Goal: Transaction & Acquisition: Purchase product/service

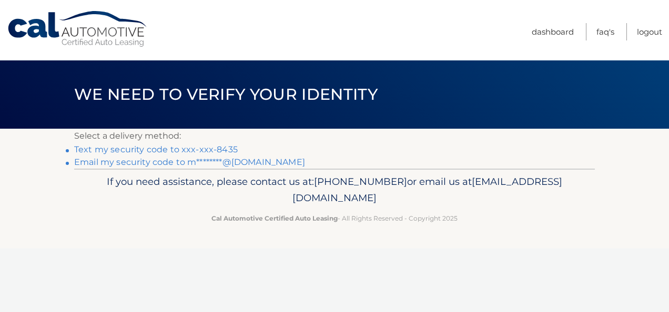
click at [176, 149] on link "Text my security code to xxx-xxx-8435" at bounding box center [156, 150] width 164 height 10
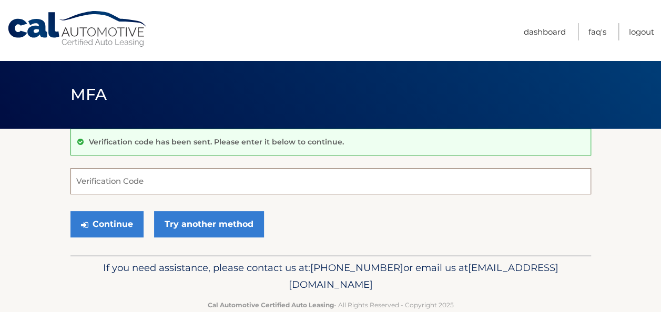
click at [200, 177] on input "Verification Code" at bounding box center [330, 181] width 521 height 26
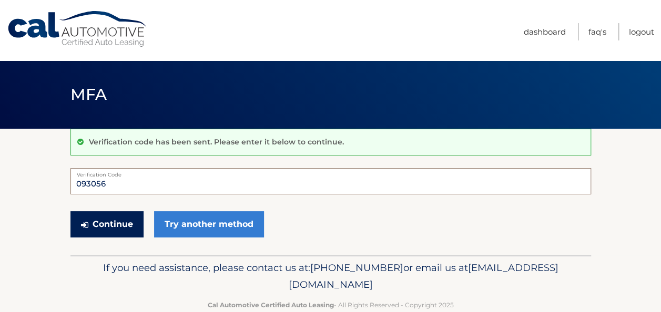
type input "093056"
click at [103, 222] on button "Continue" at bounding box center [106, 224] width 73 height 26
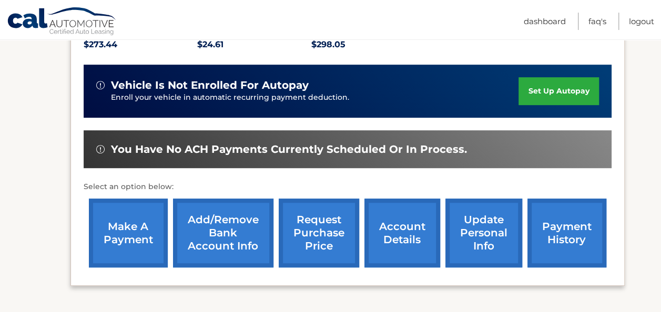
scroll to position [263, 0]
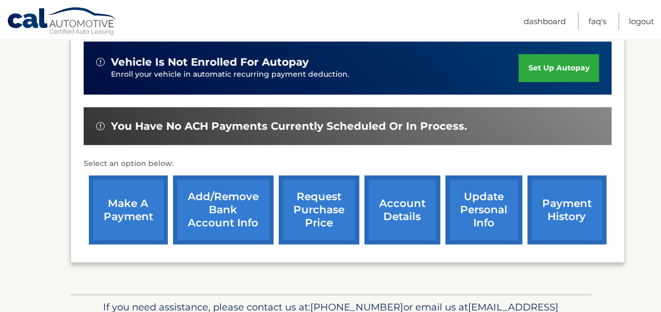
click at [570, 218] on link "payment history" at bounding box center [567, 210] width 79 height 69
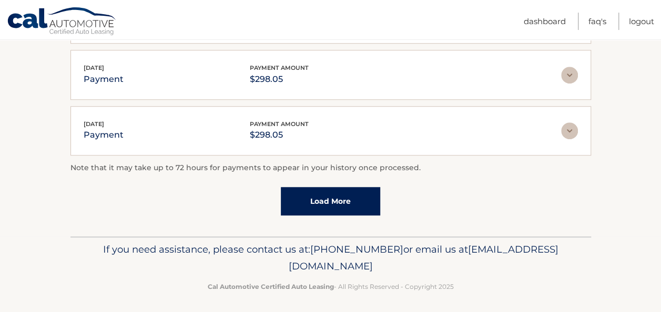
scroll to position [376, 0]
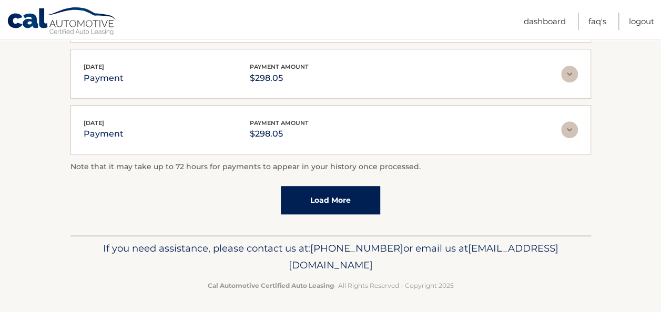
click at [327, 202] on link "Load More" at bounding box center [330, 200] width 99 height 28
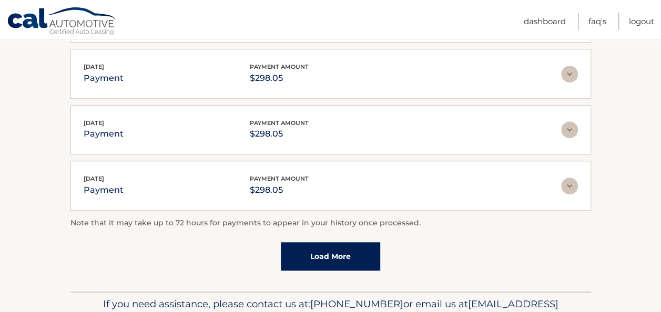
click at [306, 254] on link "Load More" at bounding box center [330, 257] width 99 height 28
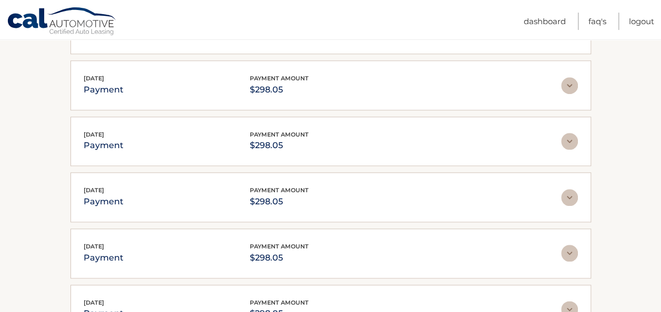
scroll to position [708, 0]
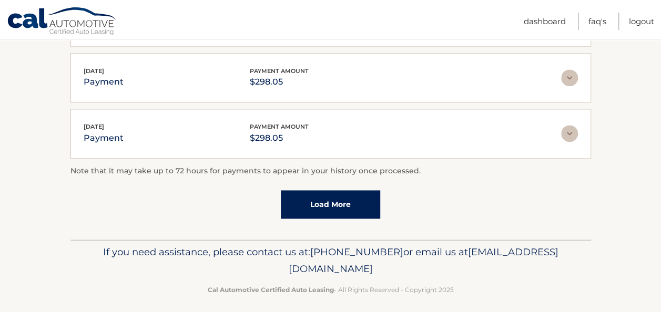
click at [347, 191] on link "Load More" at bounding box center [330, 204] width 99 height 28
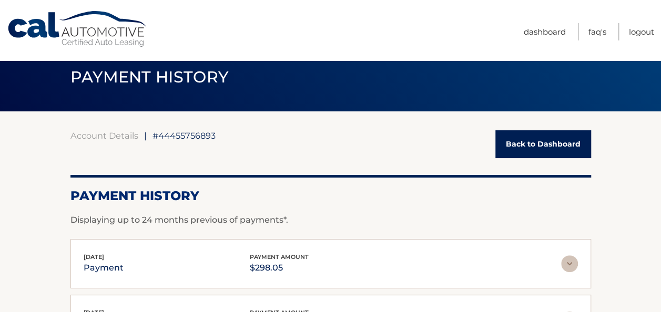
scroll to position [0, 0]
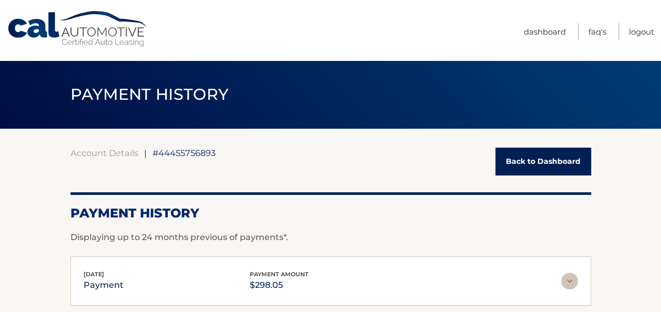
click at [527, 162] on link "Back to Dashboard" at bounding box center [544, 162] width 96 height 28
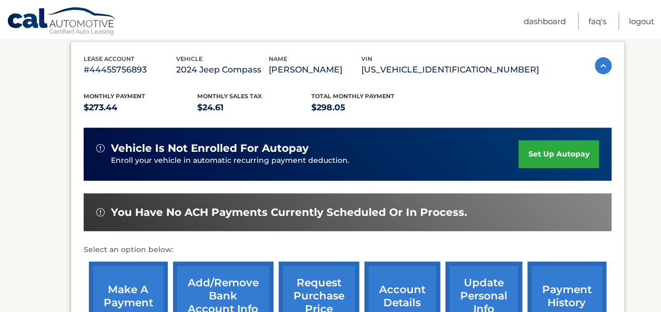
scroll to position [210, 0]
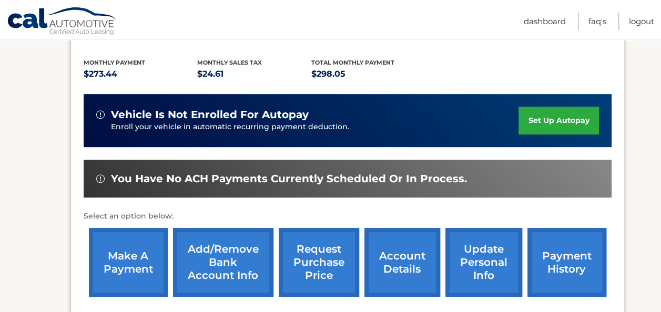
click at [131, 259] on link "make a payment" at bounding box center [128, 262] width 79 height 69
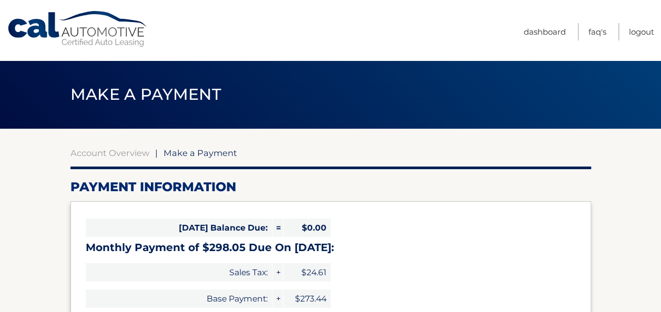
select select "NTA0MGRlMDEtZTE1Yi00ODg1LWJjM2EtYTNhMWVmNTI0ZWQ4"
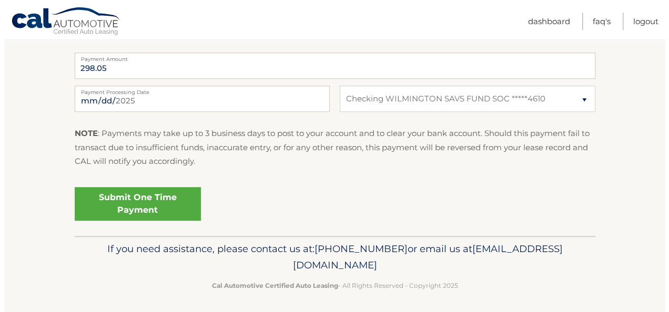
scroll to position [439, 0]
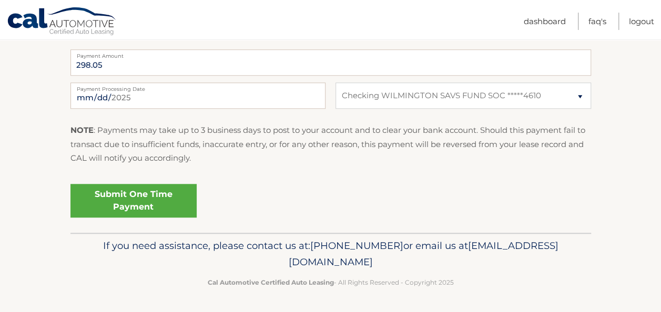
click at [135, 199] on link "Submit One Time Payment" at bounding box center [133, 201] width 126 height 34
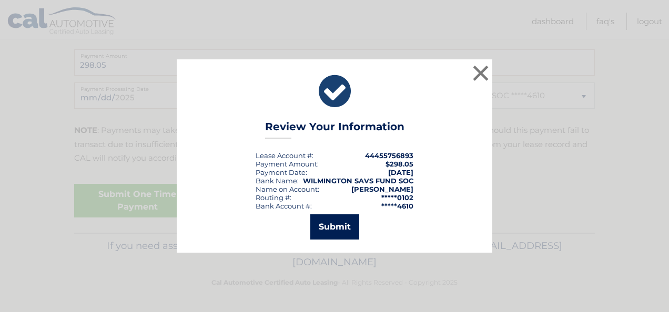
click at [341, 223] on button "Submit" at bounding box center [334, 227] width 49 height 25
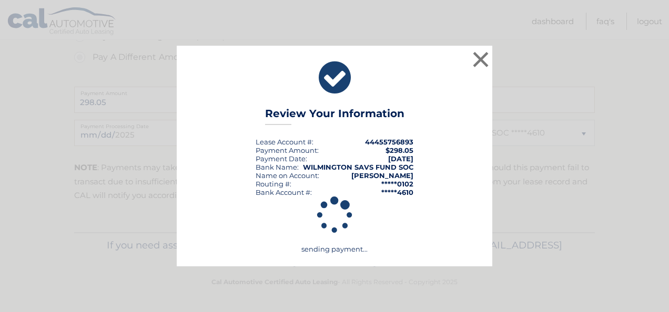
scroll to position [401, 0]
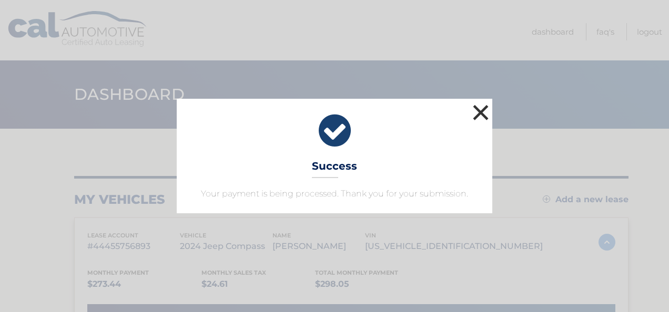
click at [481, 113] on button "×" at bounding box center [480, 112] width 21 height 21
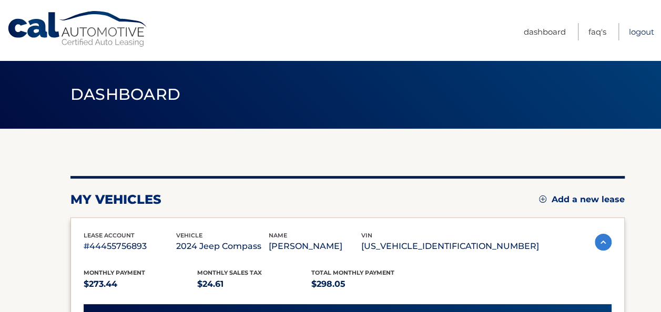
click at [641, 34] on link "Logout" at bounding box center [641, 31] width 25 height 17
